Goal: Find specific page/section: Find specific page/section

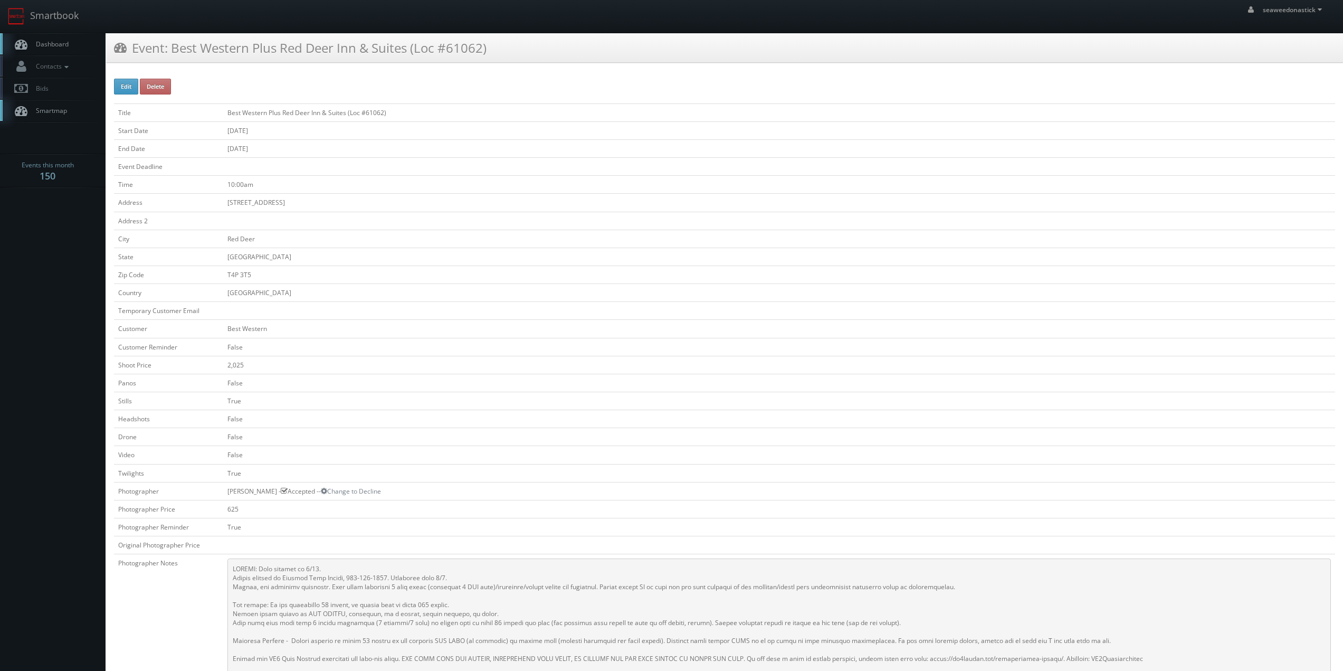
click at [63, 38] on link "Dashboard" at bounding box center [53, 44] width 106 height 22
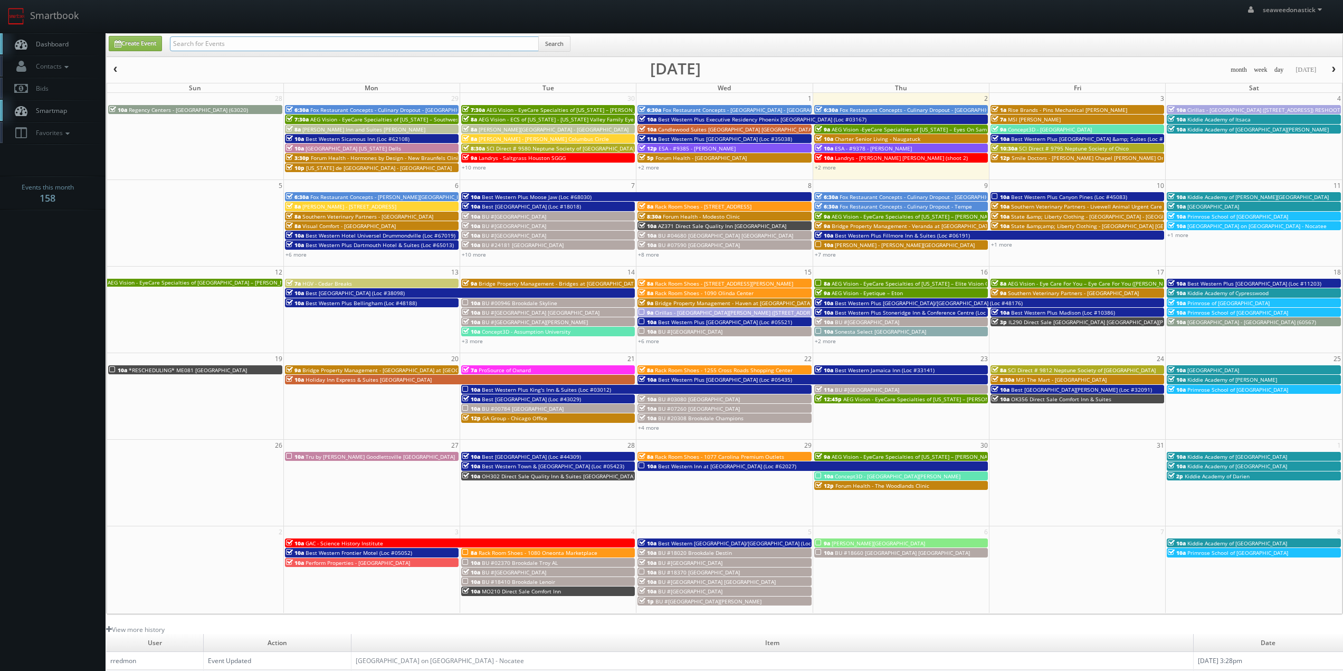
click at [283, 39] on input "text" at bounding box center [354, 43] width 369 height 15
paste input "CBRE - [GEOGRAPHIC_DATA] - Bldg 2"
type input "CBRE - [GEOGRAPHIC_DATA] - Bldg 2"
click at [568, 44] on button "Search" at bounding box center [554, 44] width 32 height 16
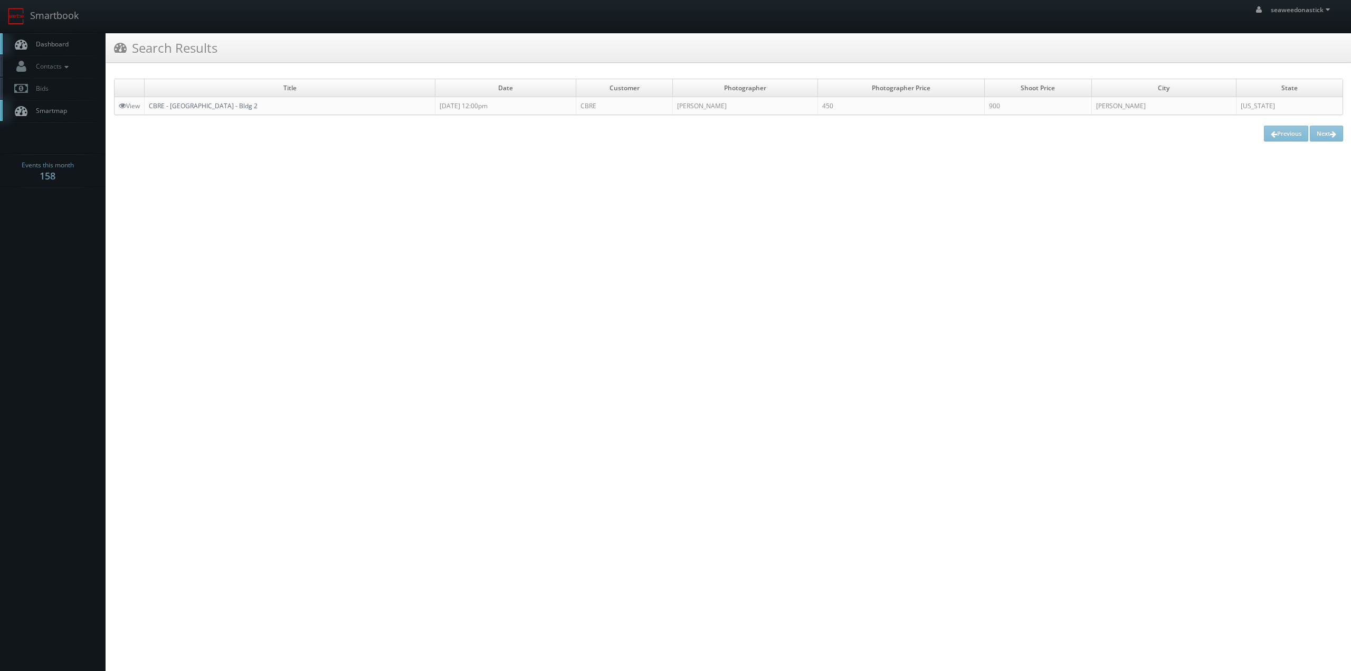
click at [202, 103] on link "CBRE - Carolina Commerce Center - Bldg 2" at bounding box center [203, 105] width 109 height 9
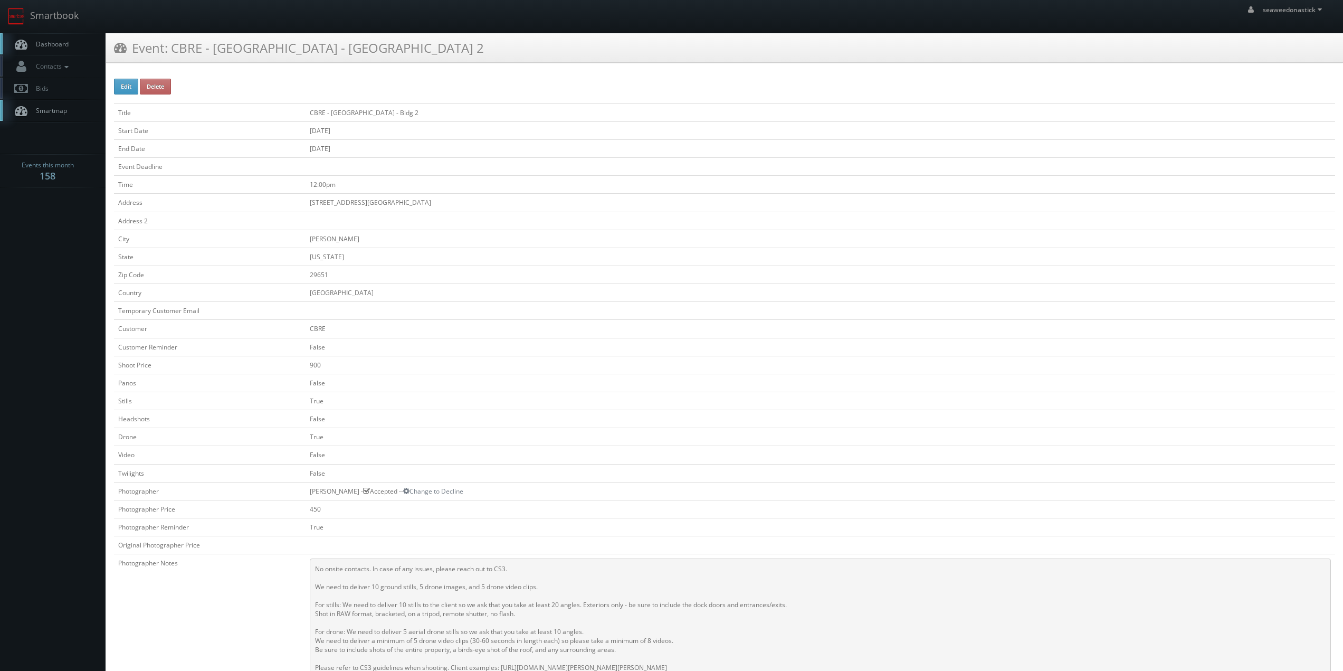
scroll to position [211, 0]
